Goal: Navigation & Orientation: Find specific page/section

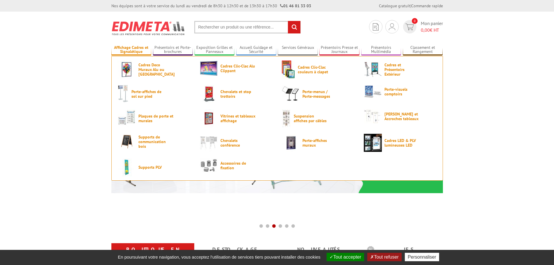
click at [135, 52] on link "Affichage Cadres et Signalétique" at bounding box center [131, 50] width 40 height 10
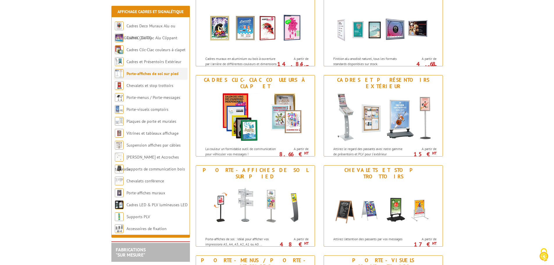
scroll to position [116, 0]
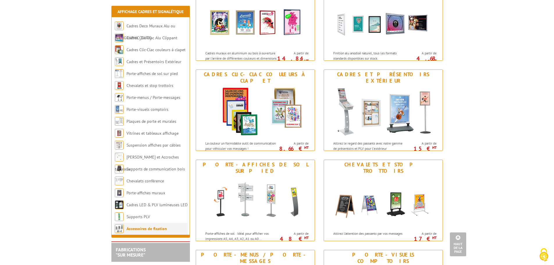
click at [134, 230] on link "Accessoires de fixation" at bounding box center [147, 228] width 40 height 5
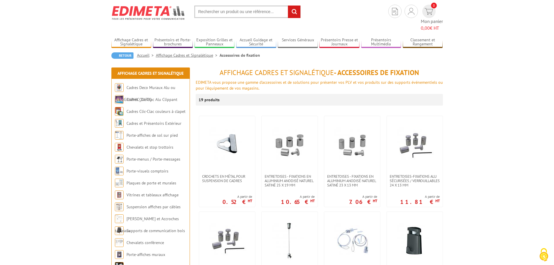
scroll to position [3, 0]
